Goal: Information Seeking & Learning: Learn about a topic

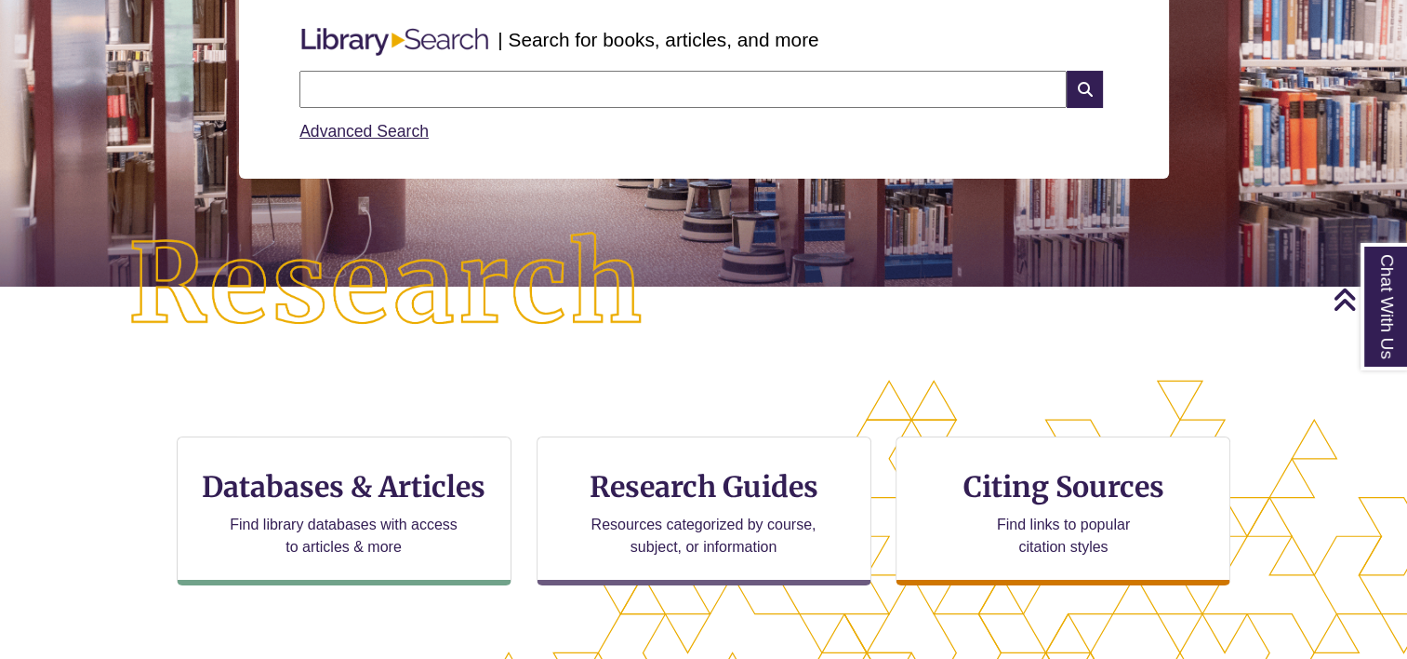
scroll to position [93, 0]
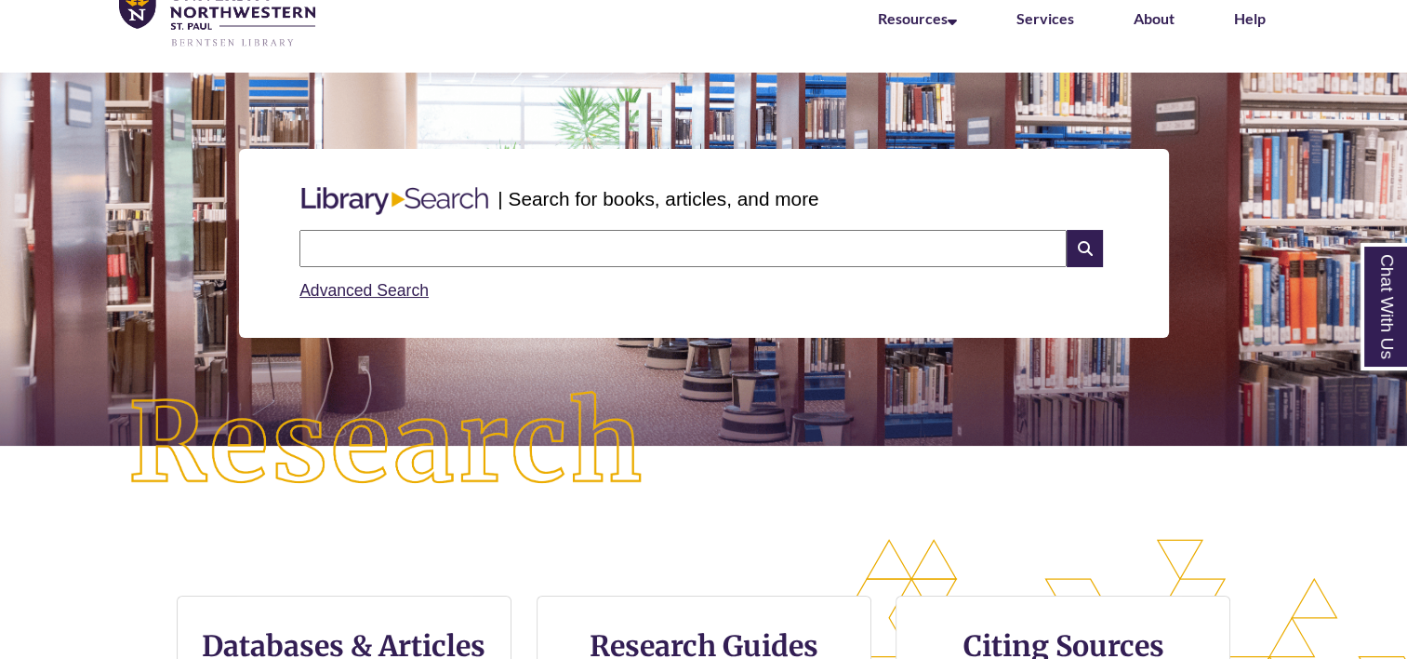
click at [443, 251] on input "text" at bounding box center [682, 248] width 767 height 37
type input "*"
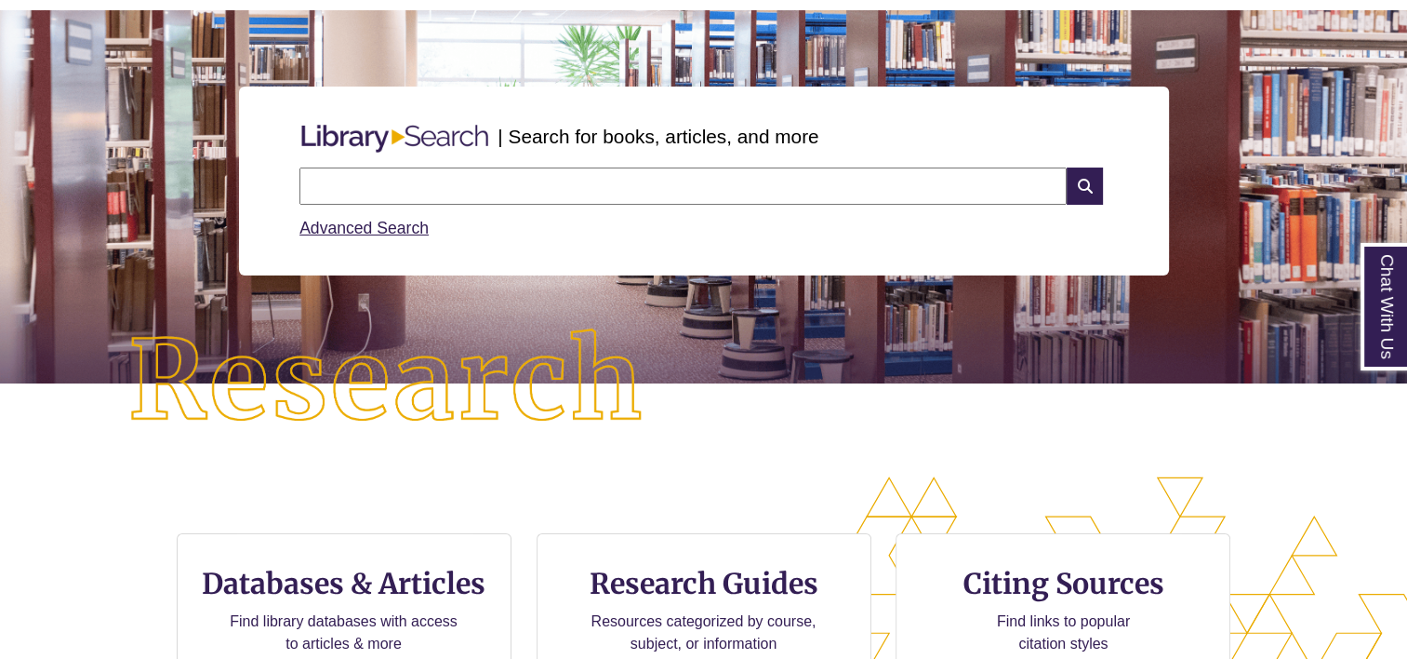
scroll to position [279, 0]
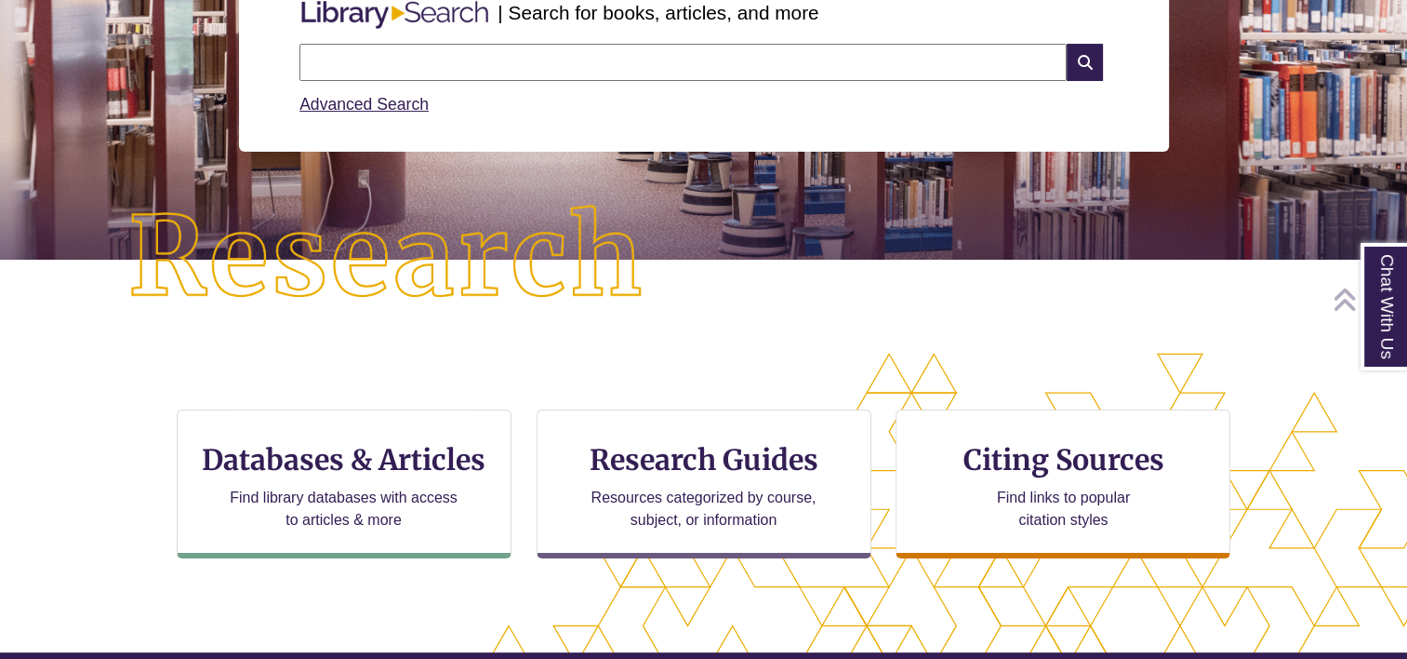
click at [422, 559] on div "CTA Buttons Databases & Articles Find library databases with access to articles…" at bounding box center [703, 498] width 1125 height 179
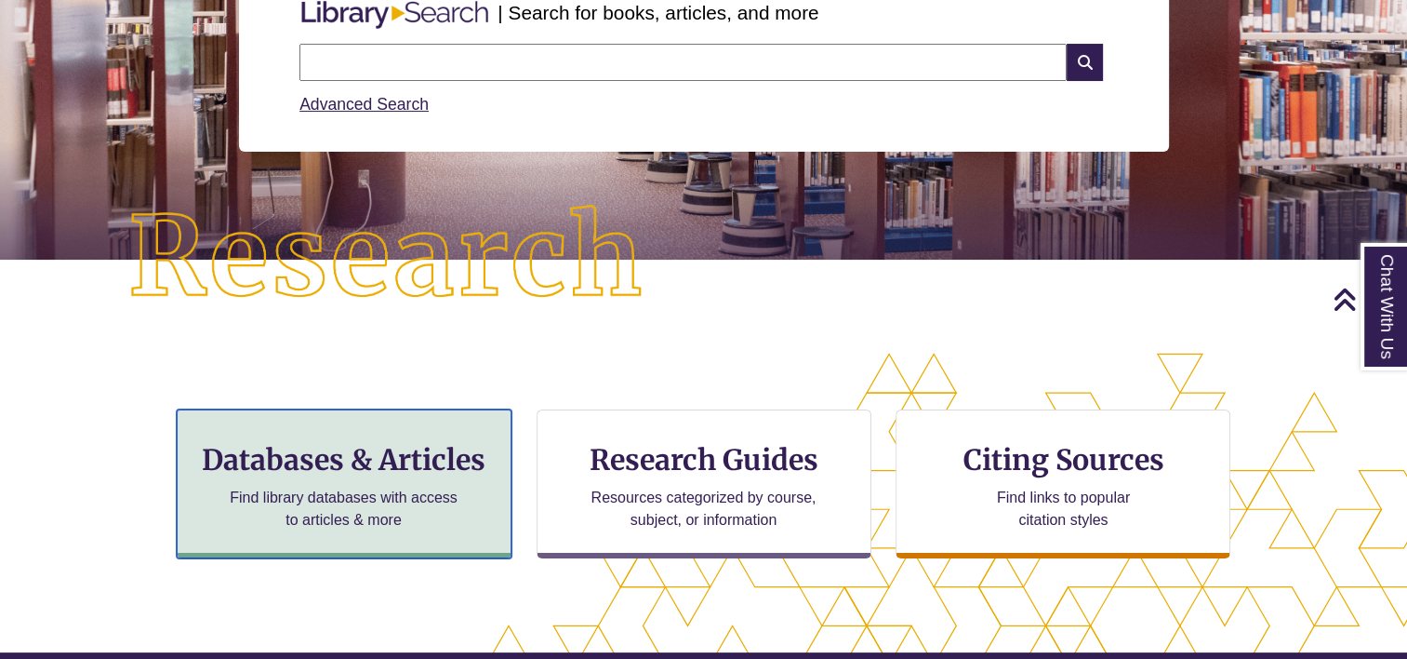
click at [420, 526] on p "Find library databases with access to articles & more" at bounding box center [343, 508] width 243 height 45
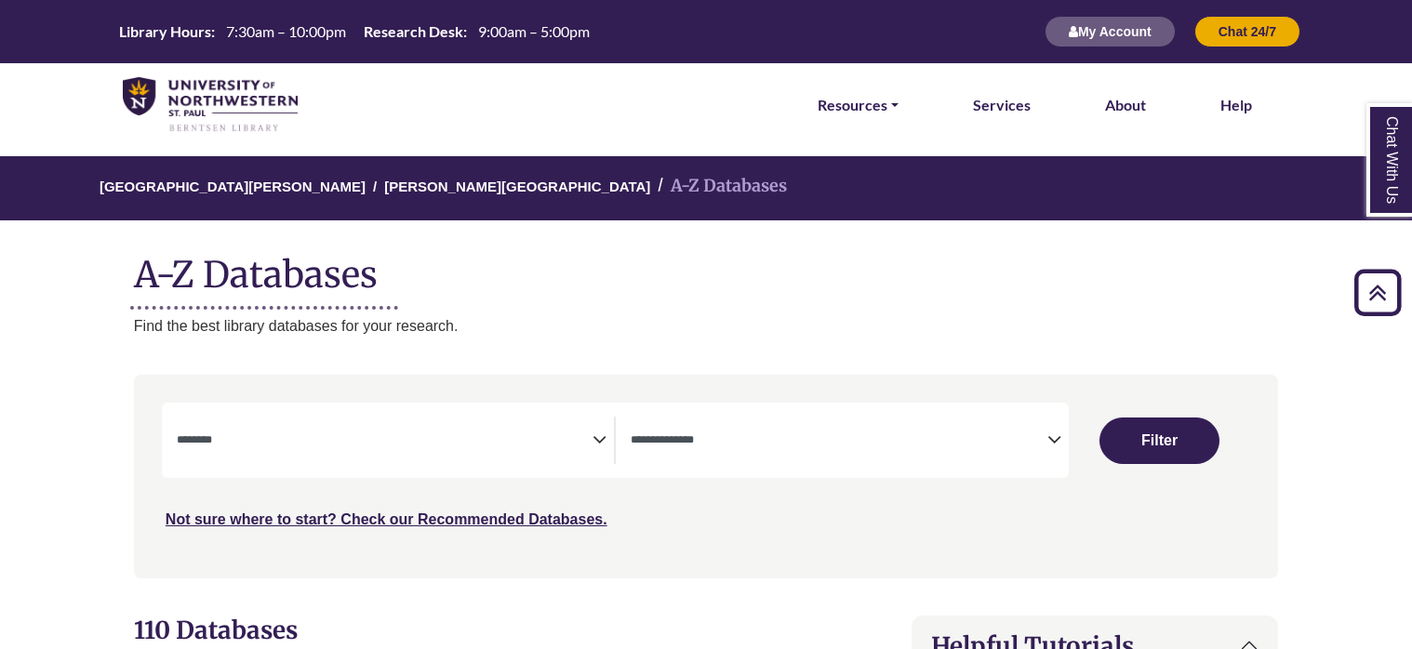
select select "Database Subject Filter"
select select "Database Types Filter"
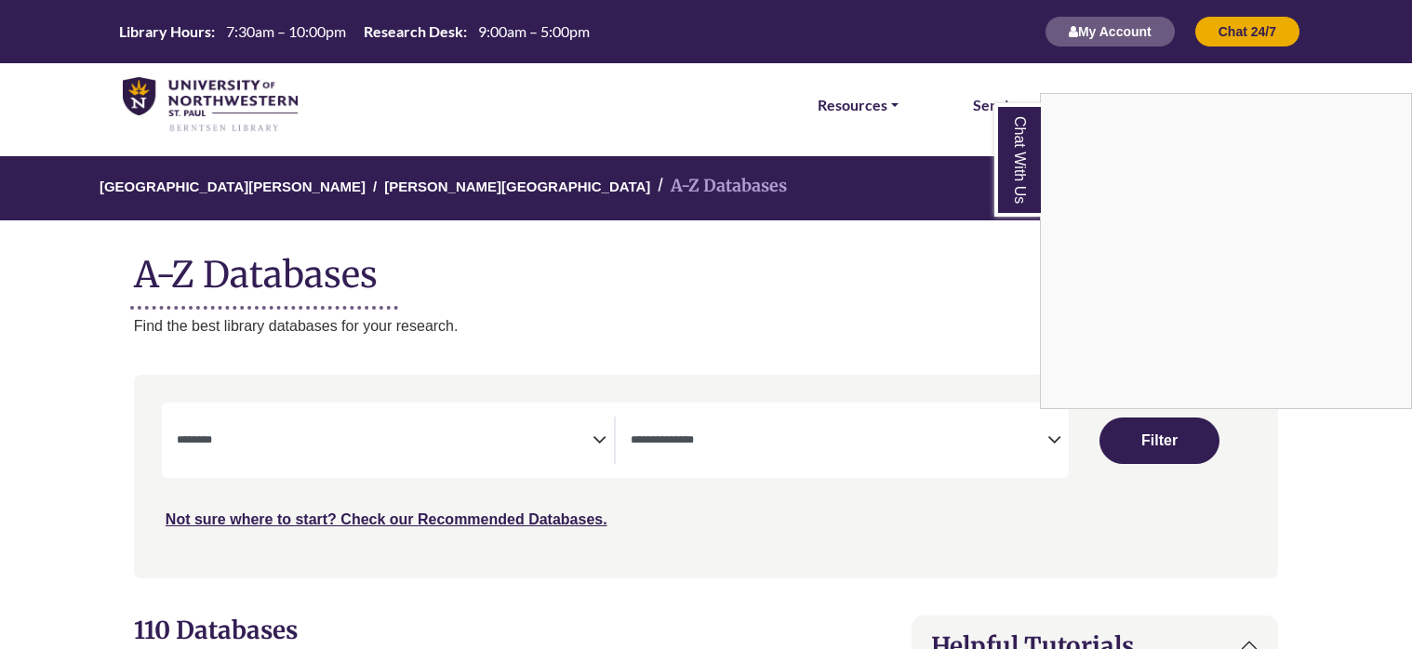
scroll to position [465, 0]
